Goal: Information Seeking & Learning: Learn about a topic

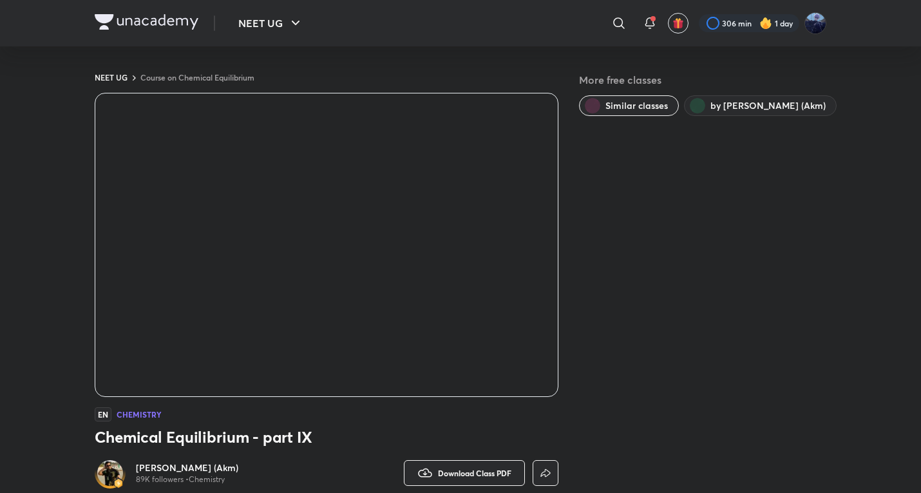
scroll to position [730, 0]
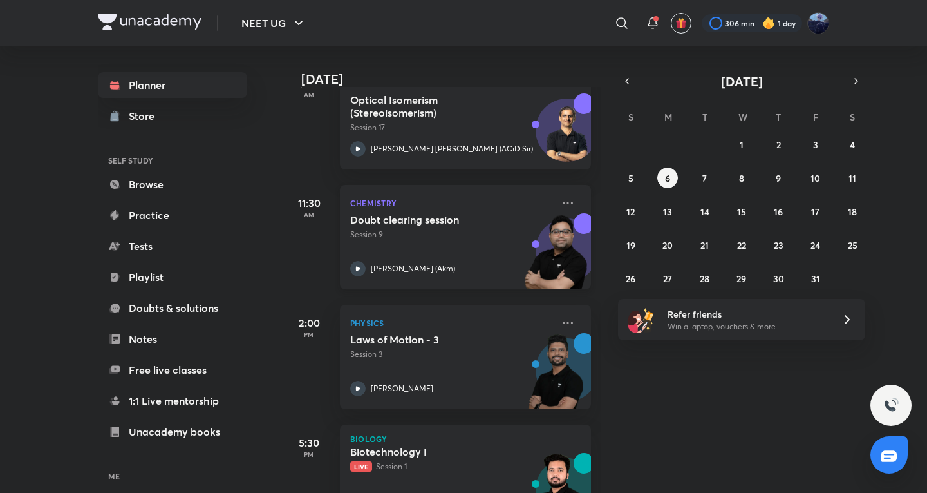
scroll to position [430, 0]
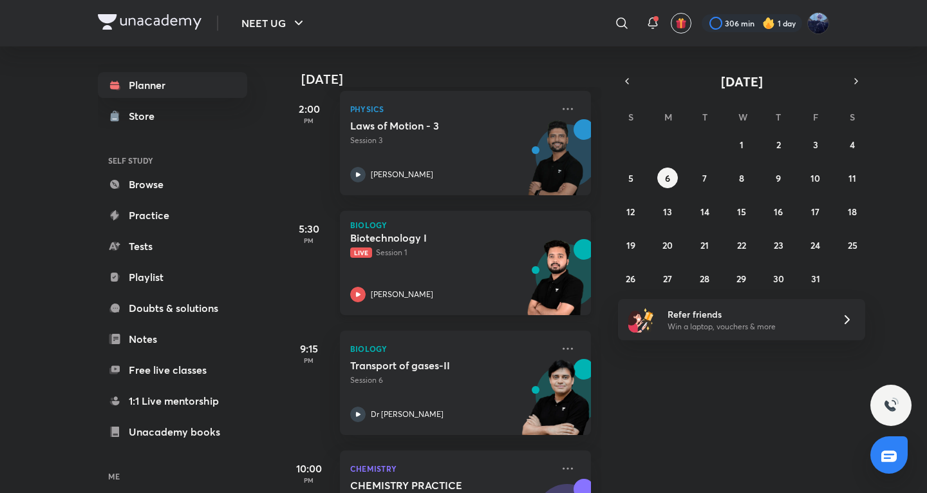
click at [480, 242] on h5 "Biotechnology I" at bounding box center [430, 237] width 160 height 13
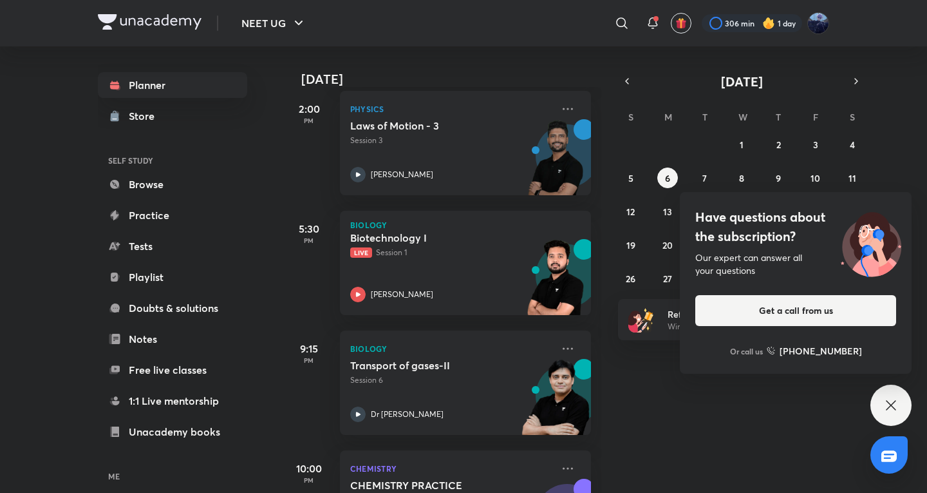
click at [904, 401] on div "Have questions about the subscription? Our expert can answer all your questions…" at bounding box center [891, 404] width 41 height 41
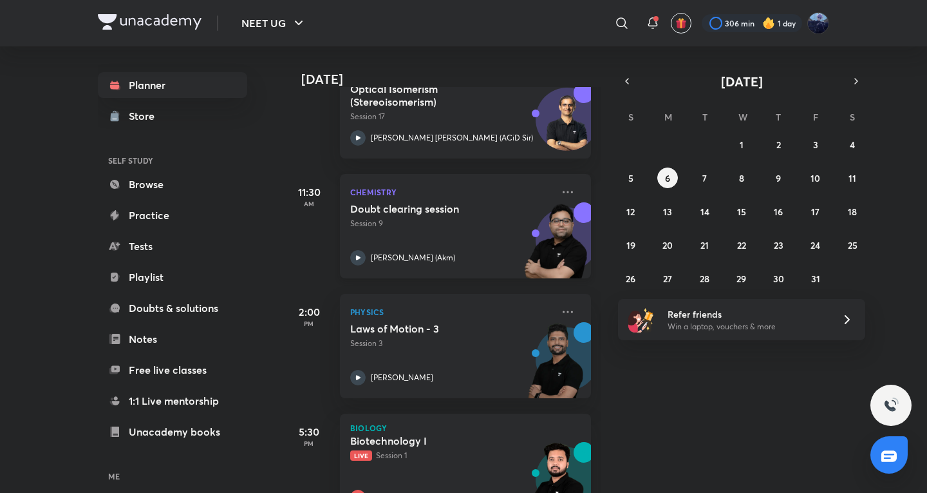
scroll to position [214, 0]
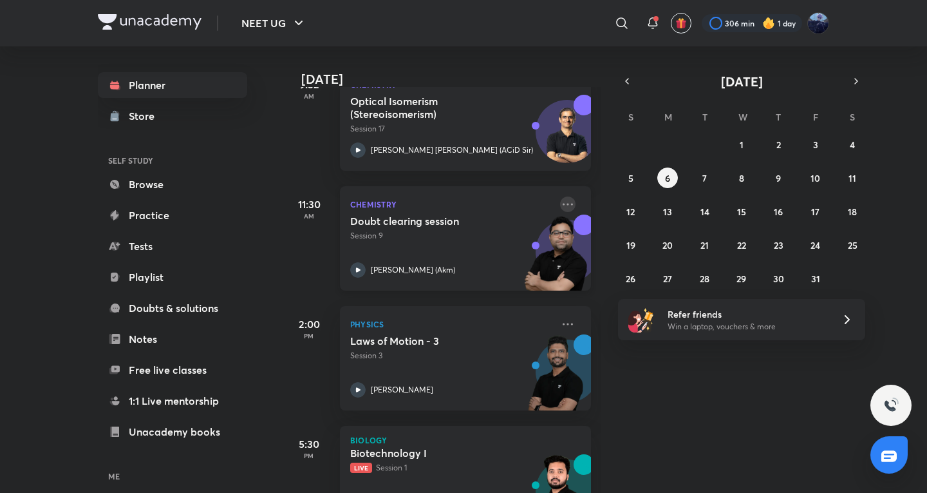
click at [563, 204] on icon at bounding box center [568, 204] width 10 height 2
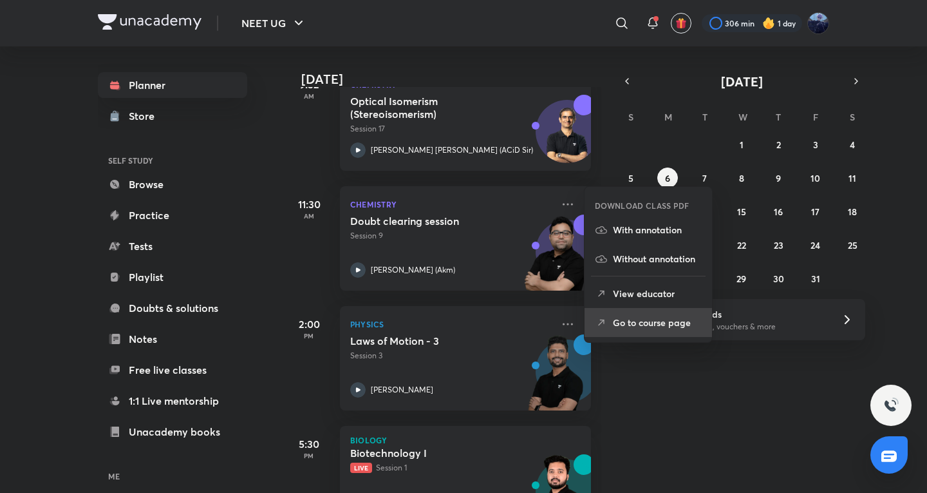
click at [649, 328] on p "Go to course page" at bounding box center [657, 323] width 89 height 14
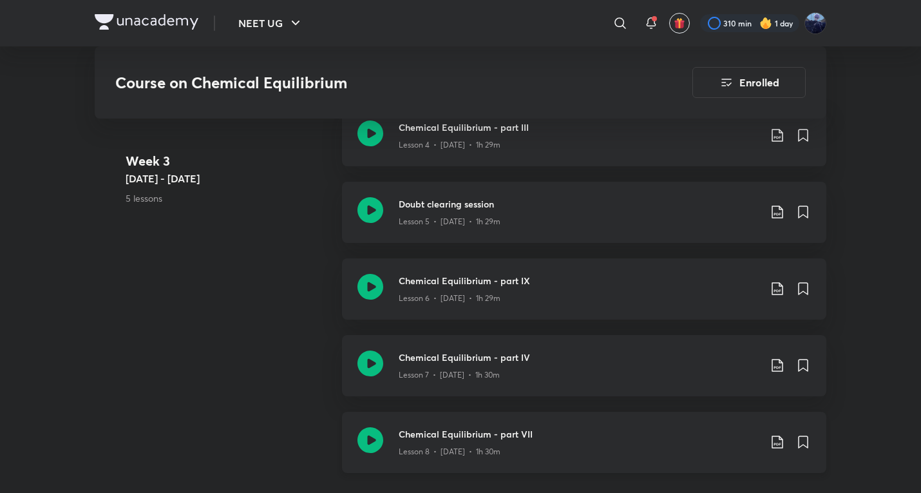
scroll to position [1074, 0]
click at [477, 273] on h3 "Chemical Equilibrium - part IX" at bounding box center [579, 280] width 361 height 14
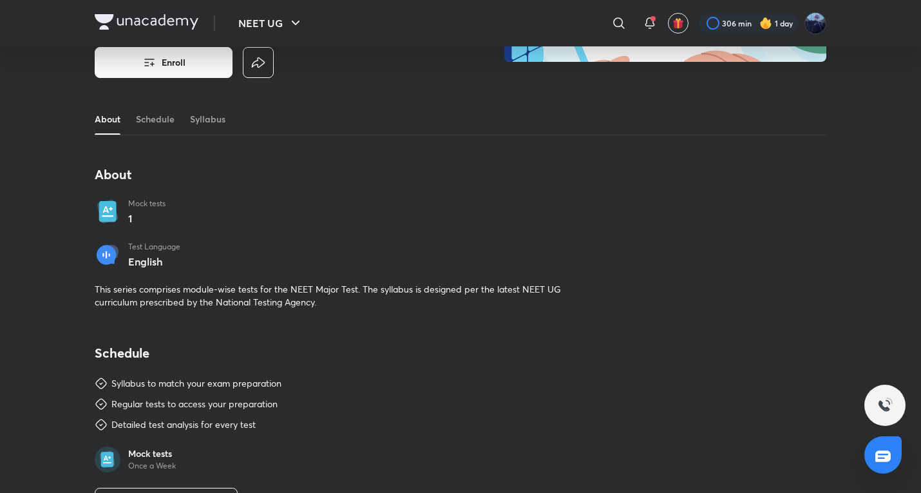
scroll to position [214, 0]
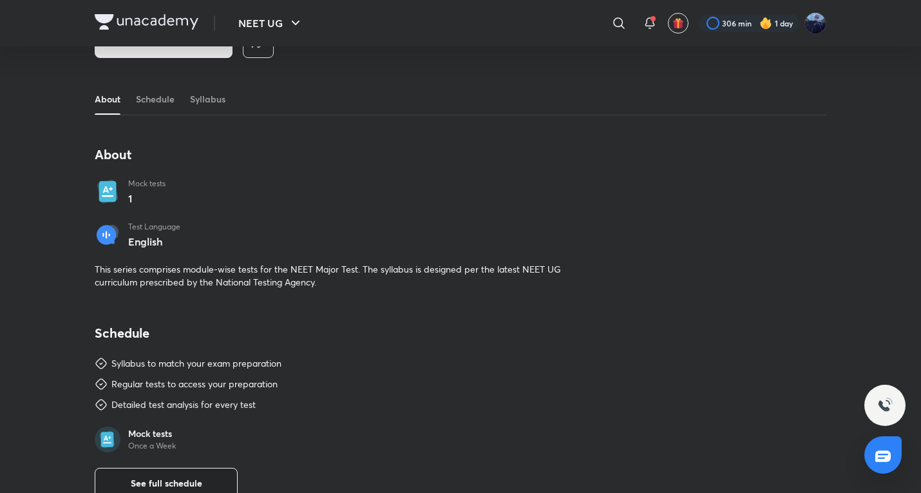
click at [190, 490] on button "See full schedule" at bounding box center [166, 483] width 143 height 31
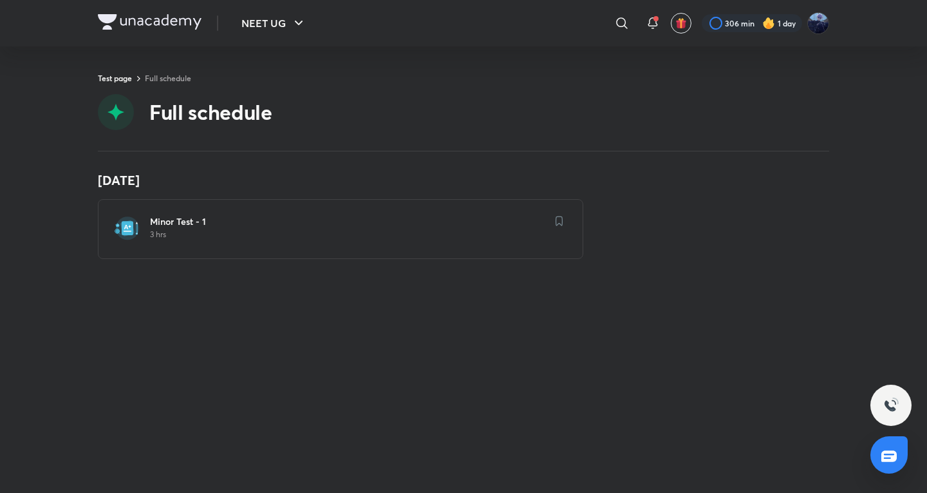
click at [251, 262] on div "[DATE] Minor Test - 1 3 hrs" at bounding box center [463, 321] width 927 height 341
click at [256, 249] on div "Minor Test - 1 3 hrs" at bounding box center [341, 229] width 486 height 60
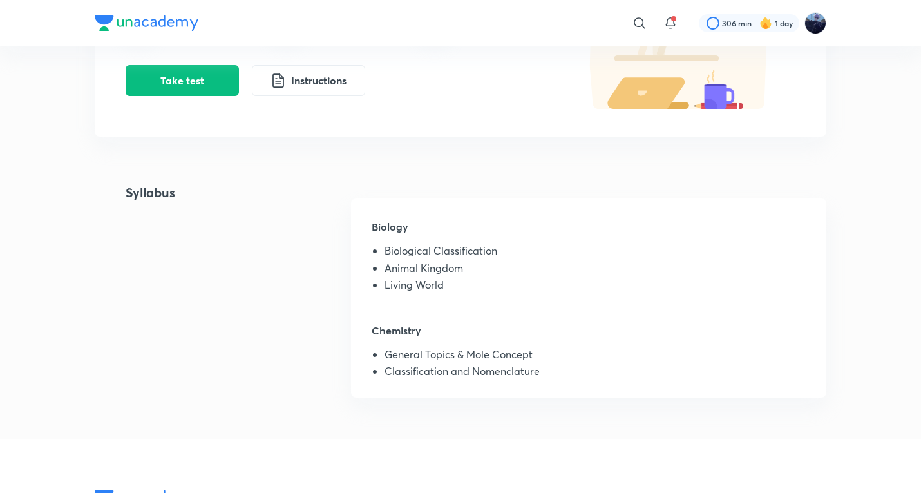
scroll to position [430, 0]
